Goal: Task Accomplishment & Management: Complete application form

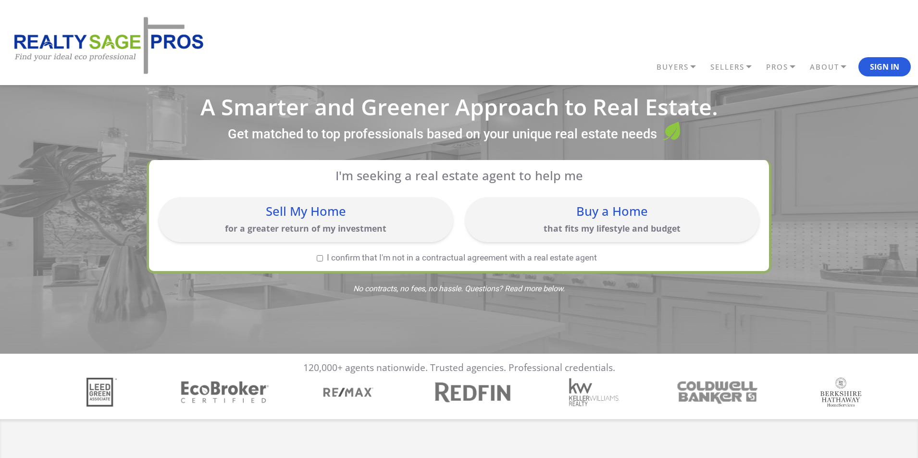
click at [619, 211] on div "Buy a Home" at bounding box center [612, 211] width 285 height 12
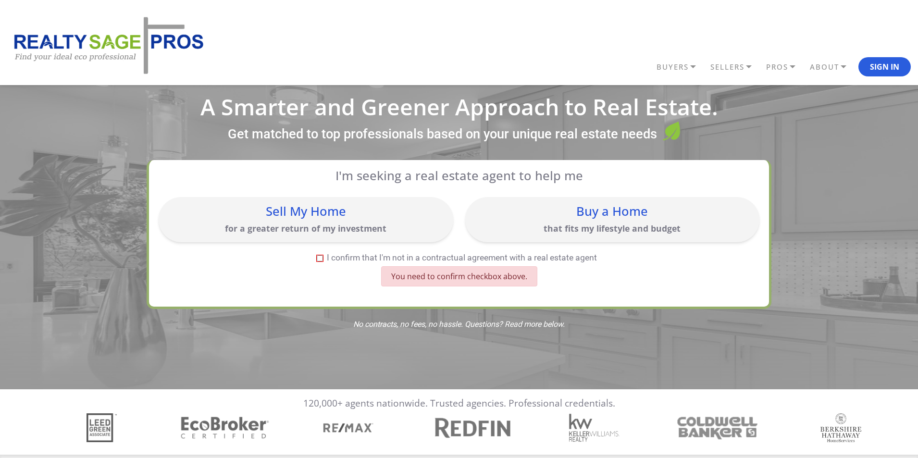
scroll to position [29, 0]
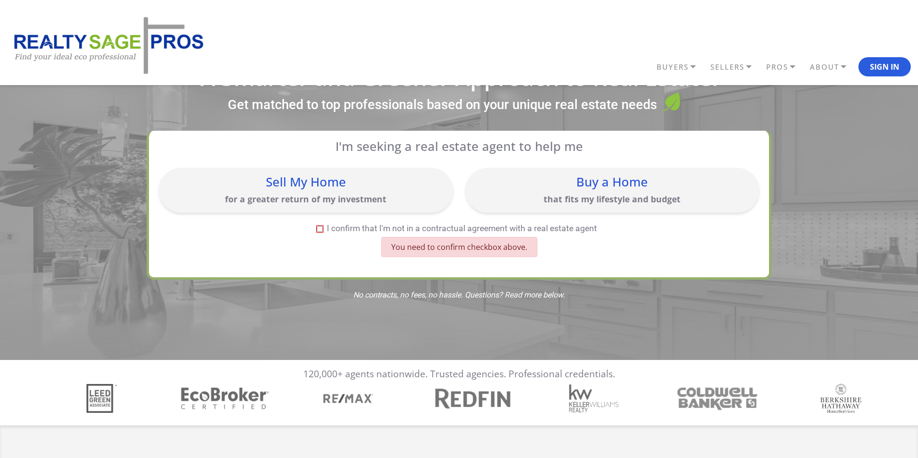
click at [321, 229] on input "I confirm that I'm not in a contractual agreement with a real estate agent" at bounding box center [320, 229] width 6 height 6
checkbox input "true"
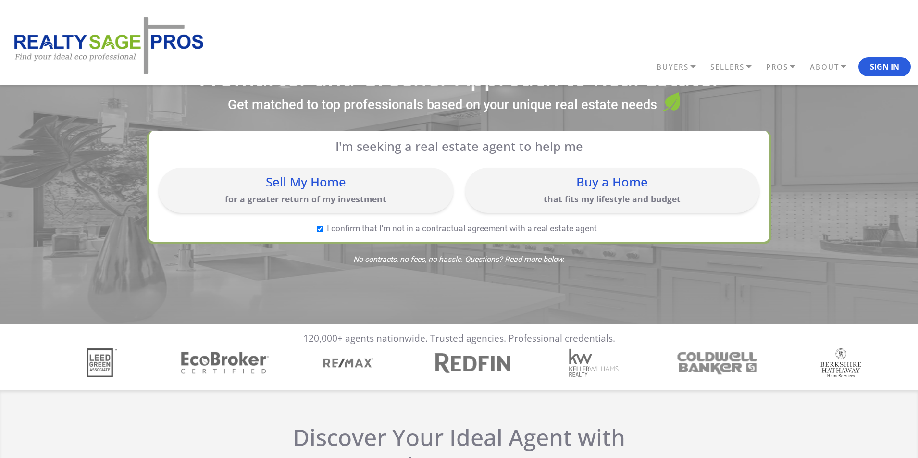
click at [587, 188] on div "Buy a Home" at bounding box center [612, 182] width 285 height 12
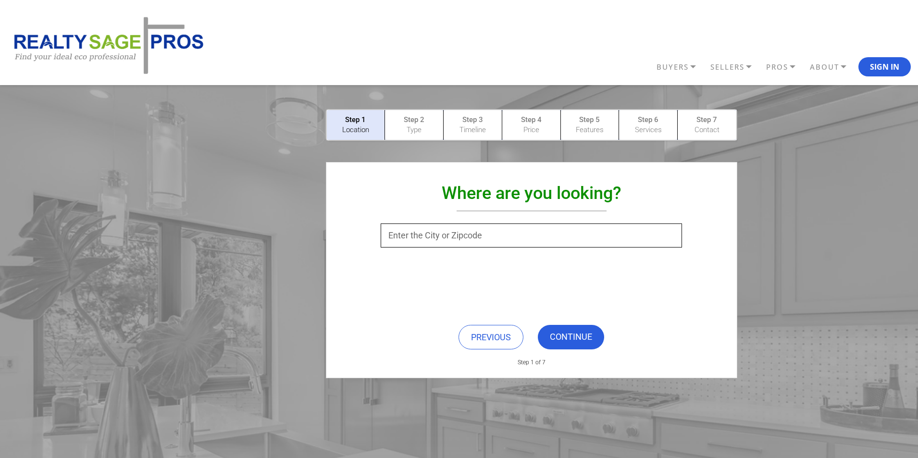
click at [488, 237] on input "text" at bounding box center [531, 235] width 301 height 24
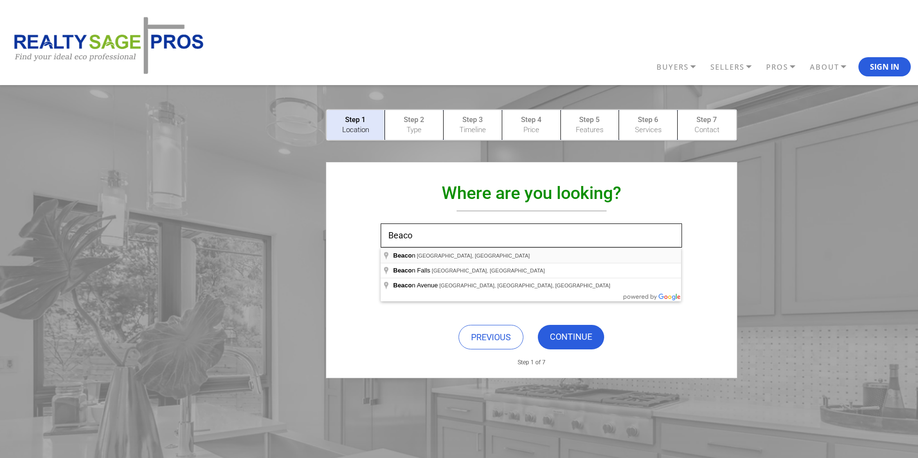
type input "[GEOGRAPHIC_DATA], [GEOGRAPHIC_DATA], [GEOGRAPHIC_DATA]"
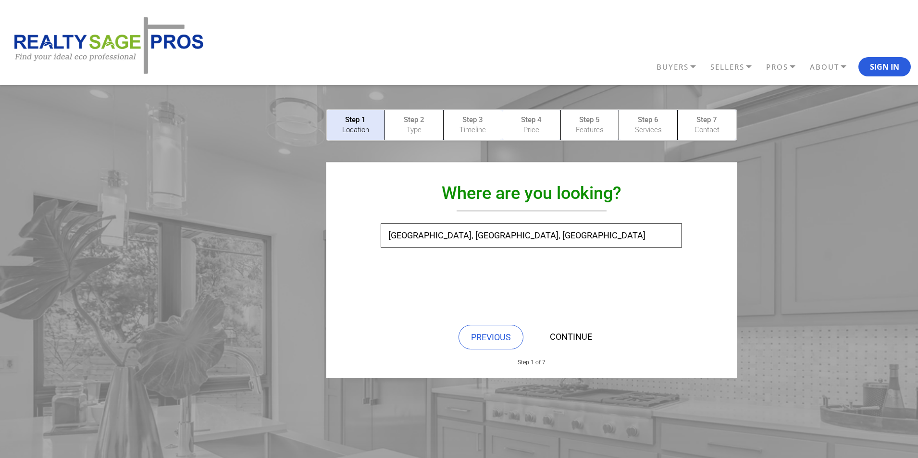
click at [565, 339] on link "CONTINUE" at bounding box center [571, 337] width 66 height 25
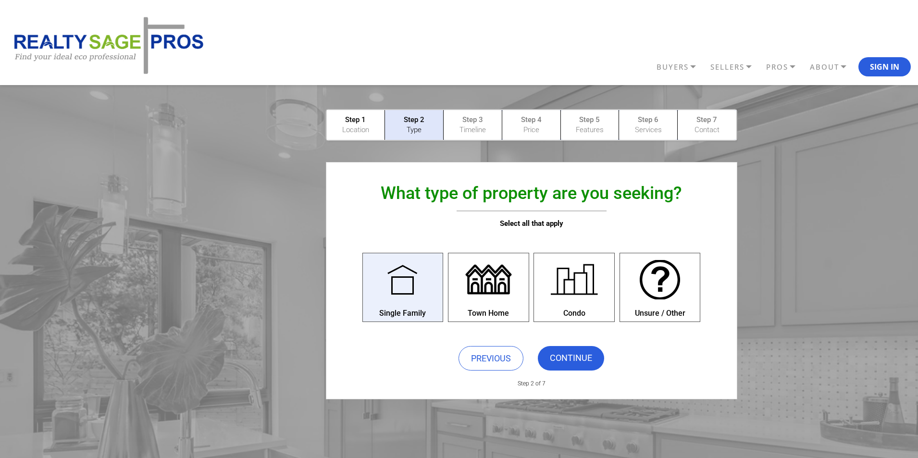
click at [399, 292] on div at bounding box center [402, 279] width 53 height 53
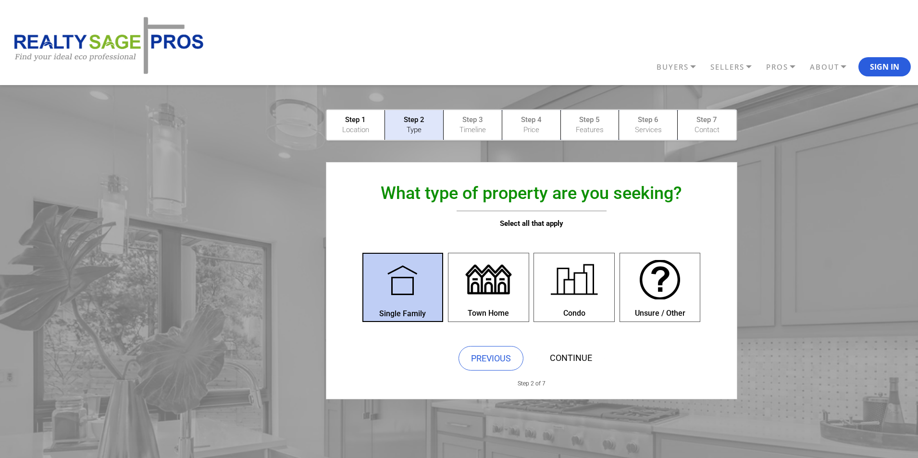
click at [577, 360] on link "CONTINUE" at bounding box center [571, 358] width 66 height 25
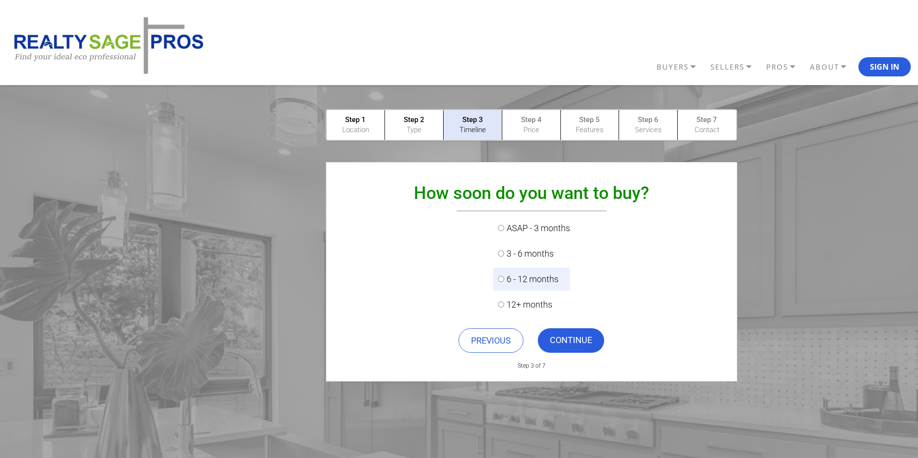
click at [500, 276] on input "6 - 12 months" at bounding box center [501, 279] width 6 height 6
radio input "true"
click at [576, 340] on link "CONTINUE" at bounding box center [571, 340] width 66 height 25
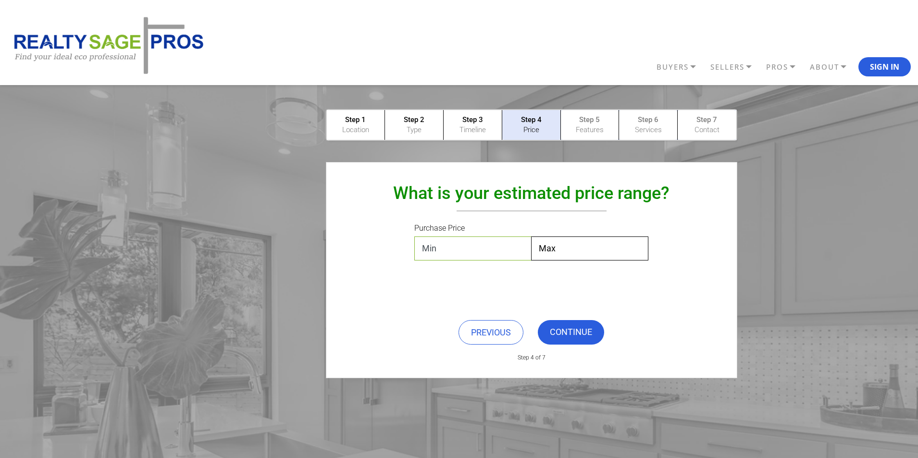
click at [499, 249] on select "Min $0 $50,000 $100,000 $200,000 $300,000 $400,000 $500,000 $600,000 $700,000 $…" at bounding box center [472, 248] width 117 height 24
select select "$400,000"
click at [414, 236] on select "Min $0 $50,000 $100,000 $200,000 $300,000 $400,000 $500,000 $600,000 $700,000 $…" at bounding box center [472, 248] width 117 height 24
click at [574, 248] on select "Max $50,000 $100,000 $200,000 $300,000 $400,000 $500,000 $600,000 $700,000 $800…" at bounding box center [589, 248] width 117 height 24
select select "$600,000"
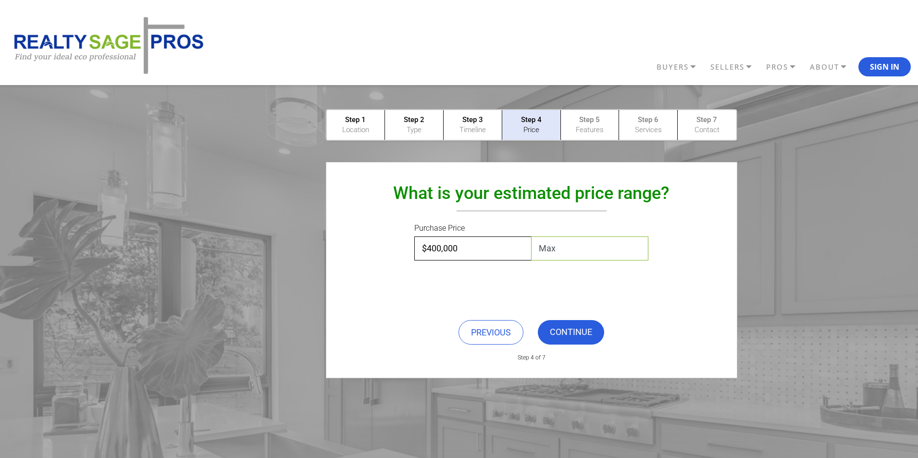
click at [531, 236] on select "Max $50,000 $100,000 $200,000 $300,000 $400,000 $500,000 $600,000 $700,000 $800…" at bounding box center [589, 248] width 117 height 24
click at [575, 334] on link "CONTINUE" at bounding box center [571, 332] width 66 height 25
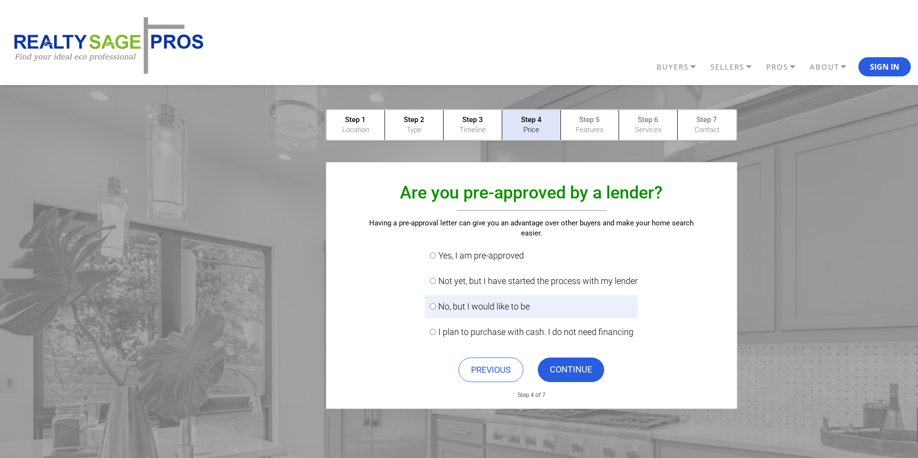
click at [503, 308] on label "No, but I would like to be" at bounding box center [531, 306] width 213 height 23
click at [436, 308] on input "No, but I would like to be" at bounding box center [433, 306] width 6 height 6
radio input "true"
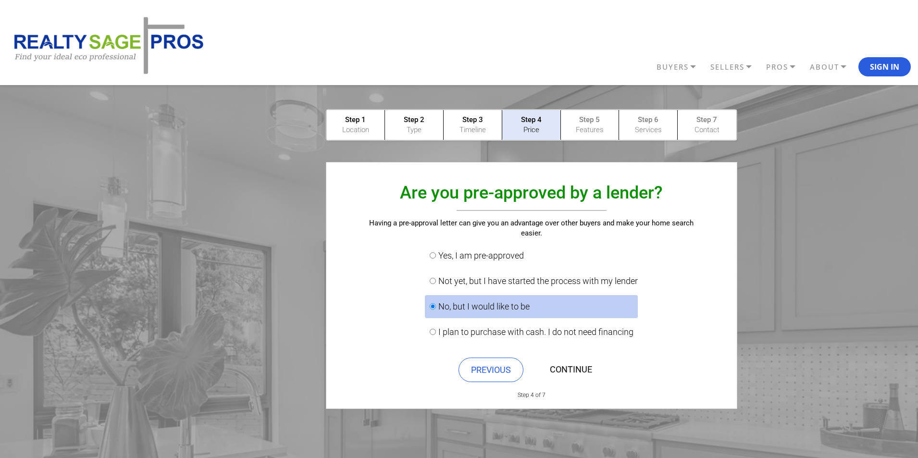
click at [577, 371] on link "CONTINUE" at bounding box center [571, 370] width 66 height 25
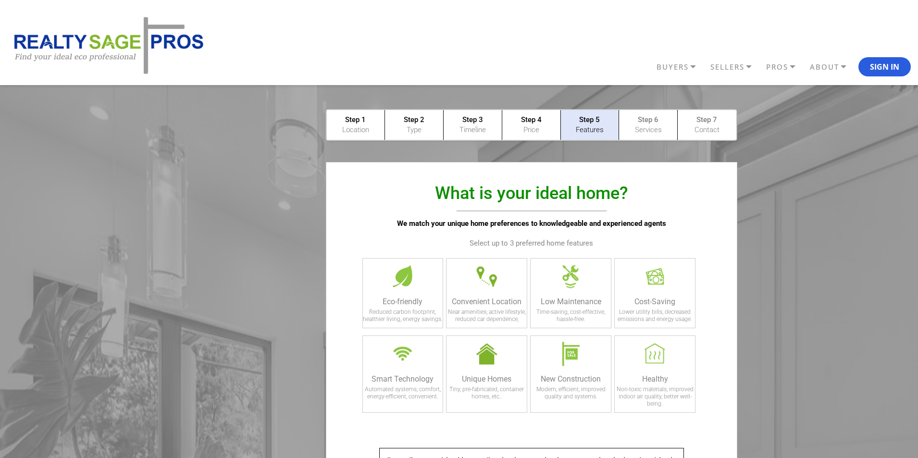
scroll to position [48, 0]
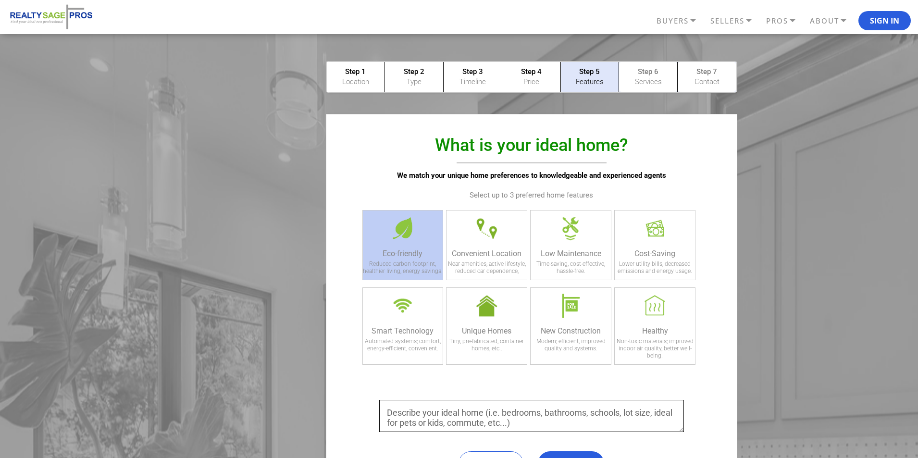
click at [394, 260] on div "Reduced carbon footprint, healthier living, energy savings." at bounding box center [403, 269] width 80 height 19
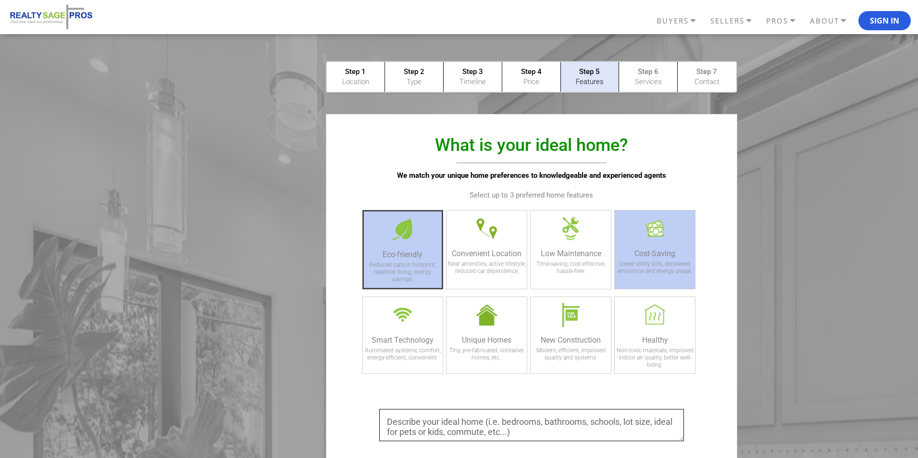
click at [660, 238] on div at bounding box center [654, 228] width 41 height 36
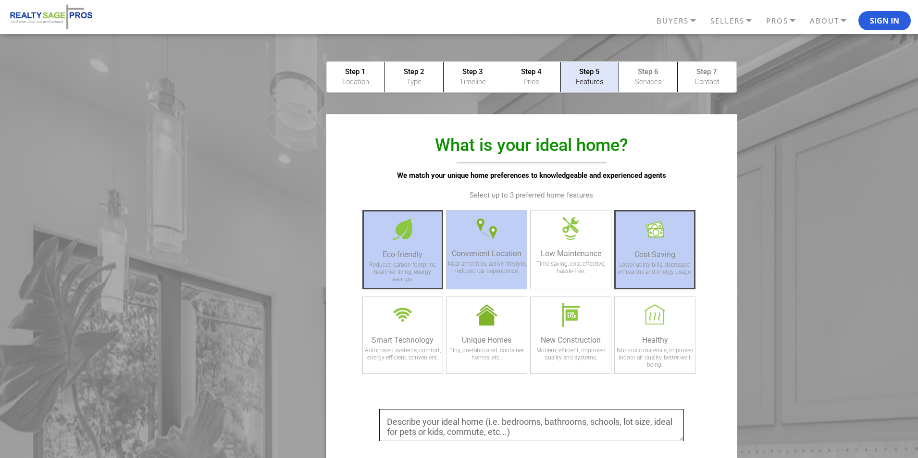
click at [481, 253] on div "Convenient Location" at bounding box center [486, 253] width 80 height 9
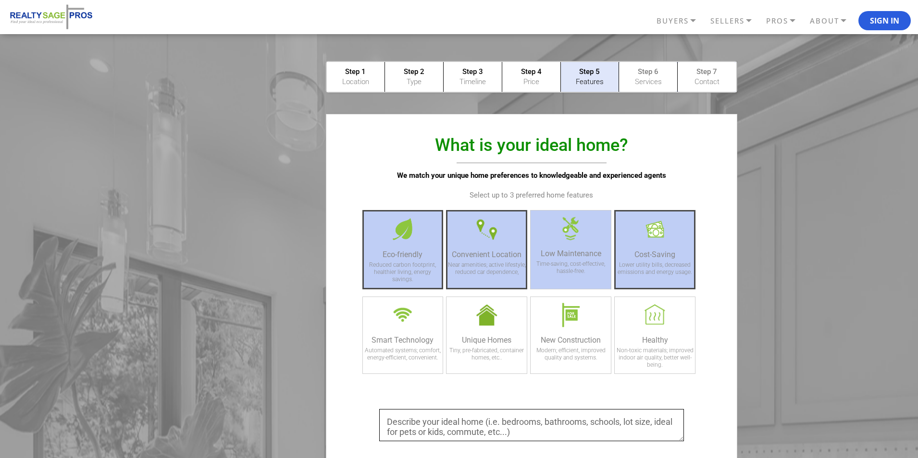
click at [566, 254] on div "Low Maintenance" at bounding box center [571, 253] width 80 height 9
click at [583, 258] on div "Low Maintenance Time-saving, cost-effective, hassle-free." at bounding box center [570, 249] width 81 height 79
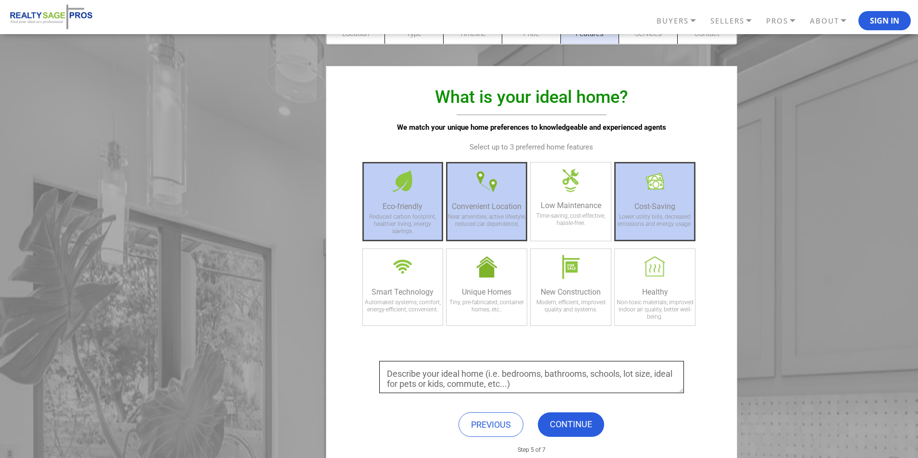
scroll to position [192, 0]
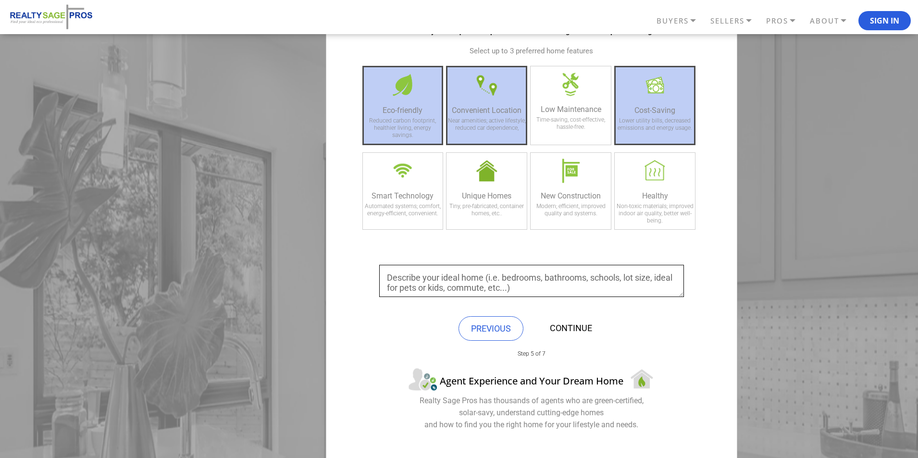
click at [563, 321] on link "CONTINUE" at bounding box center [571, 328] width 66 height 25
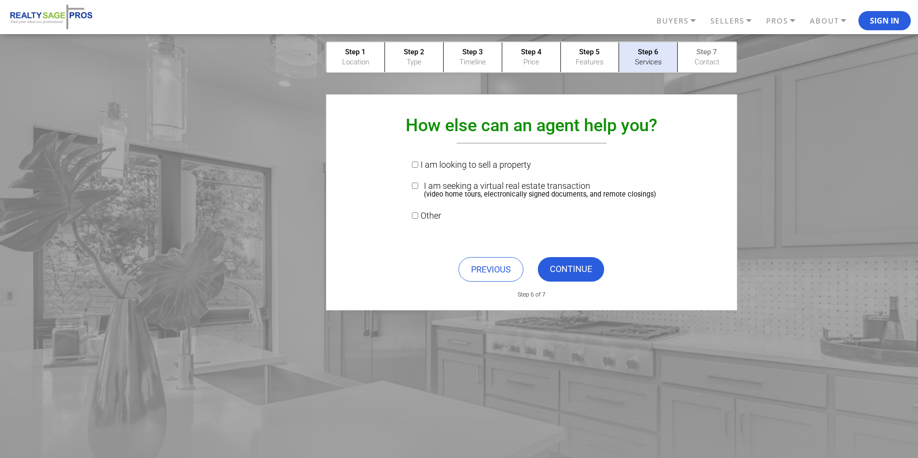
scroll to position [0, 0]
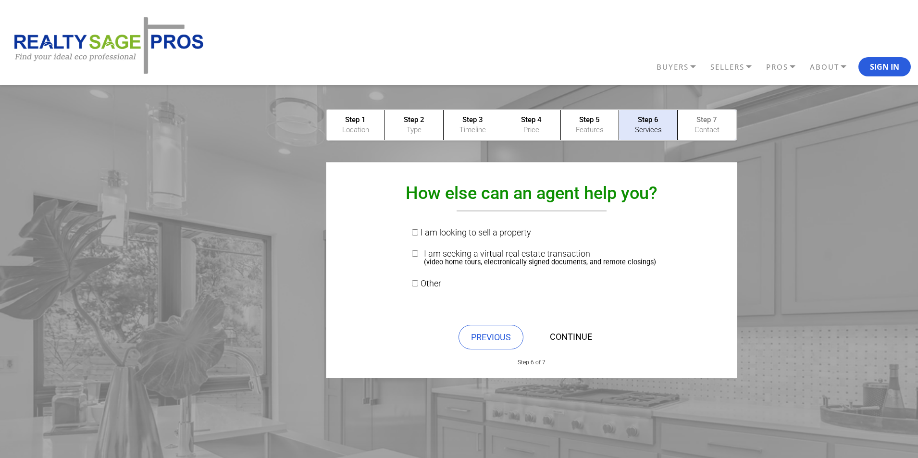
click at [572, 333] on link "CONTINUE" at bounding box center [571, 337] width 66 height 25
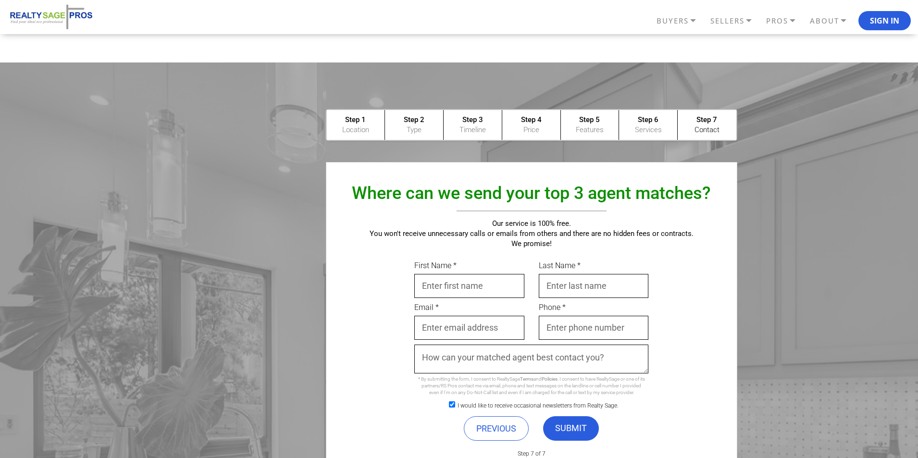
scroll to position [96, 0]
